Goal: Information Seeking & Learning: Learn about a topic

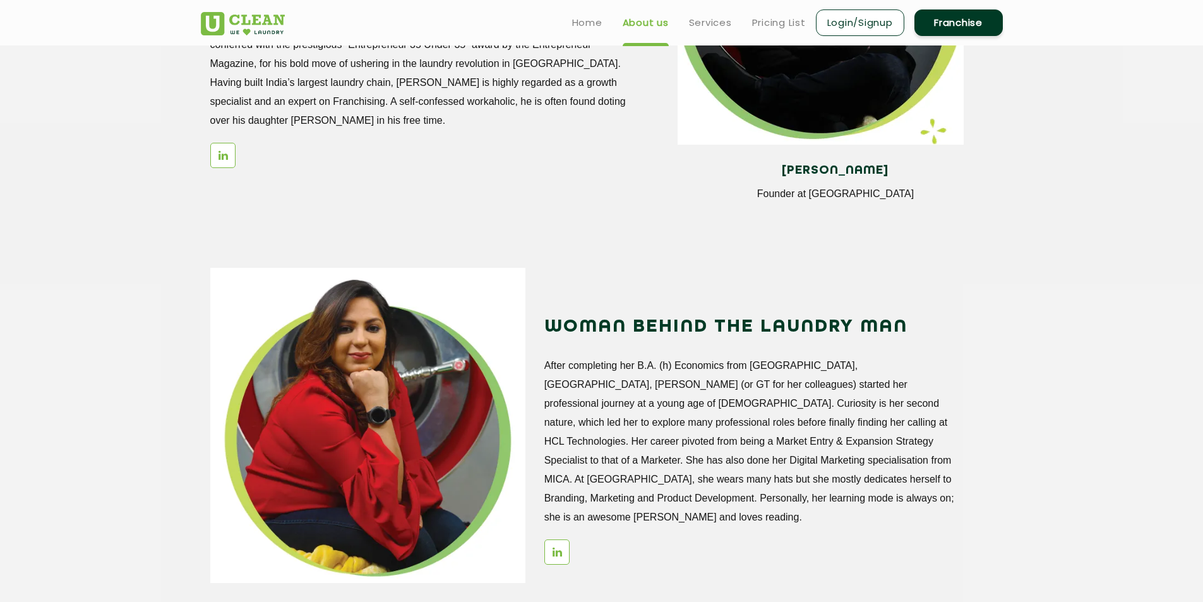
scroll to position [1072, 0]
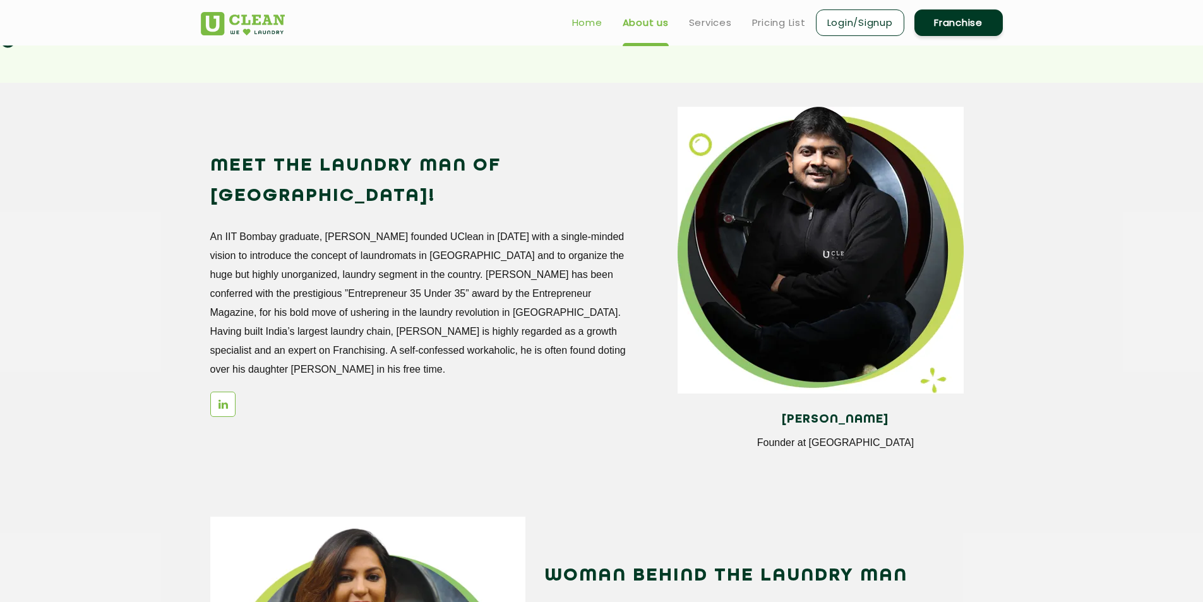
click at [592, 25] on link "Home" at bounding box center [587, 22] width 30 height 15
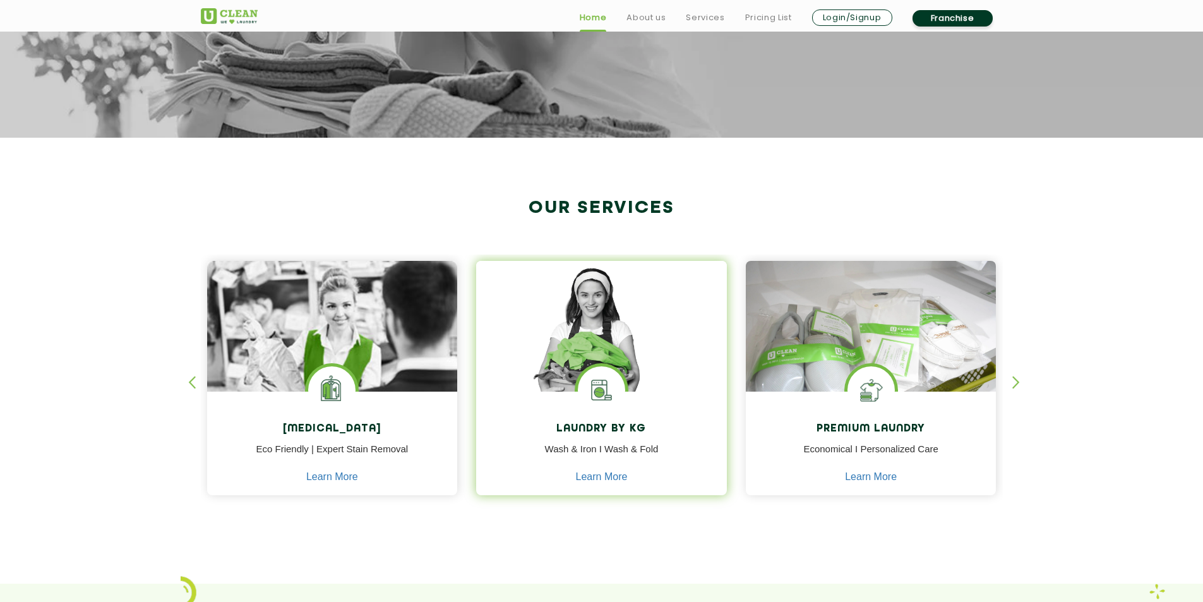
scroll to position [379, 0]
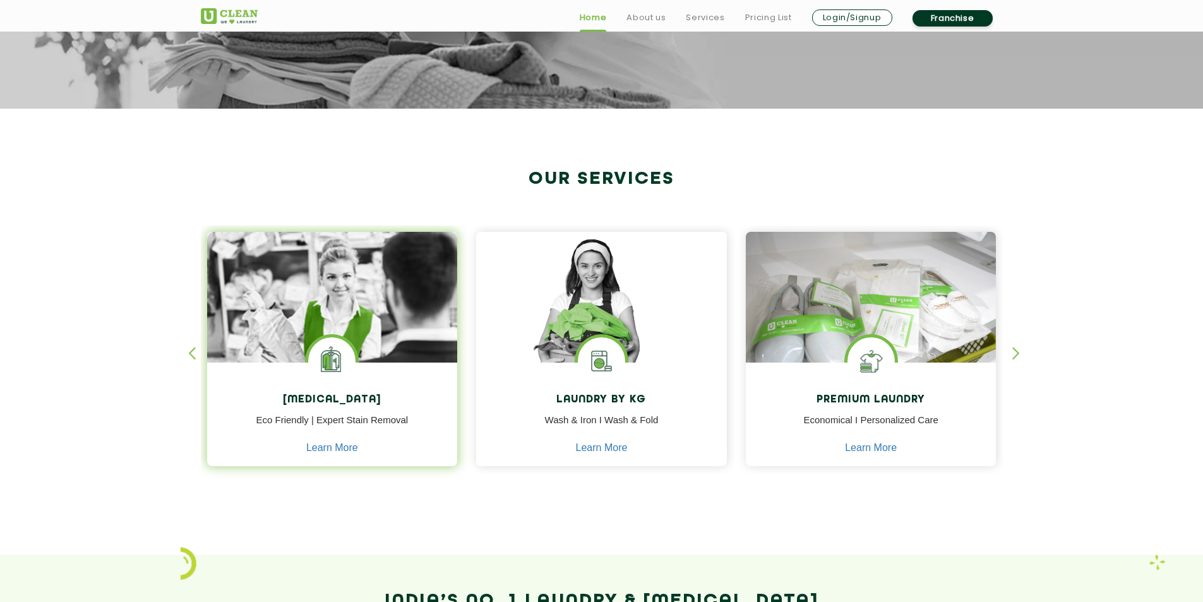
click at [429, 320] on img at bounding box center [332, 332] width 251 height 201
click at [335, 448] on link "Learn More" at bounding box center [332, 447] width 52 height 11
